Goal: Information Seeking & Learning: Learn about a topic

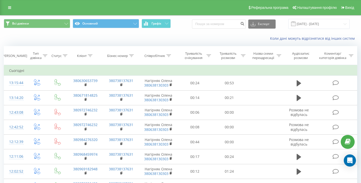
click at [191, 36] on div "Коли дані можуть відрізнятися вiд інших систем" at bounding box center [248, 38] width 225 height 5
click at [186, 27] on div "Всі дзвінки Основний Графік Експорт .csv .xls .xlsx [DATE] - [DATE]" at bounding box center [180, 24] width 353 height 10
